Goal: Task Accomplishment & Management: Manage account settings

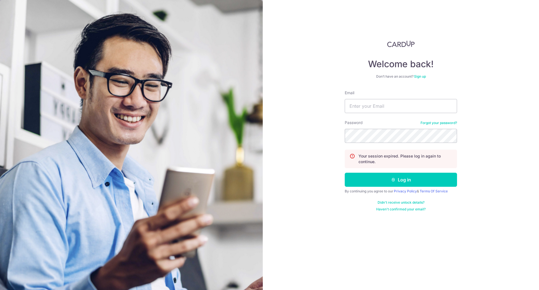
type input "[EMAIL_ADDRESS][DOMAIN_NAME]"
click at [315, 138] on div "Welcome back! Don’t have an account? Sign up Email [EMAIL_ADDRESS][DOMAIN_NAME]…" at bounding box center [401, 145] width 276 height 290
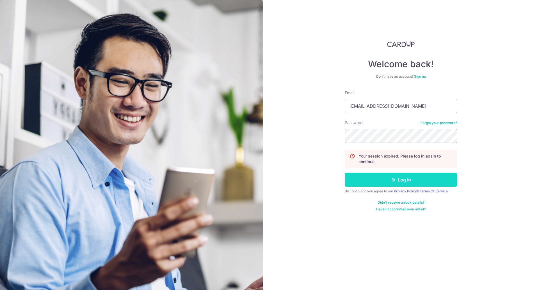
click at [400, 176] on button "Log in" at bounding box center [401, 179] width 112 height 14
